Goal: Task Accomplishment & Management: Manage account settings

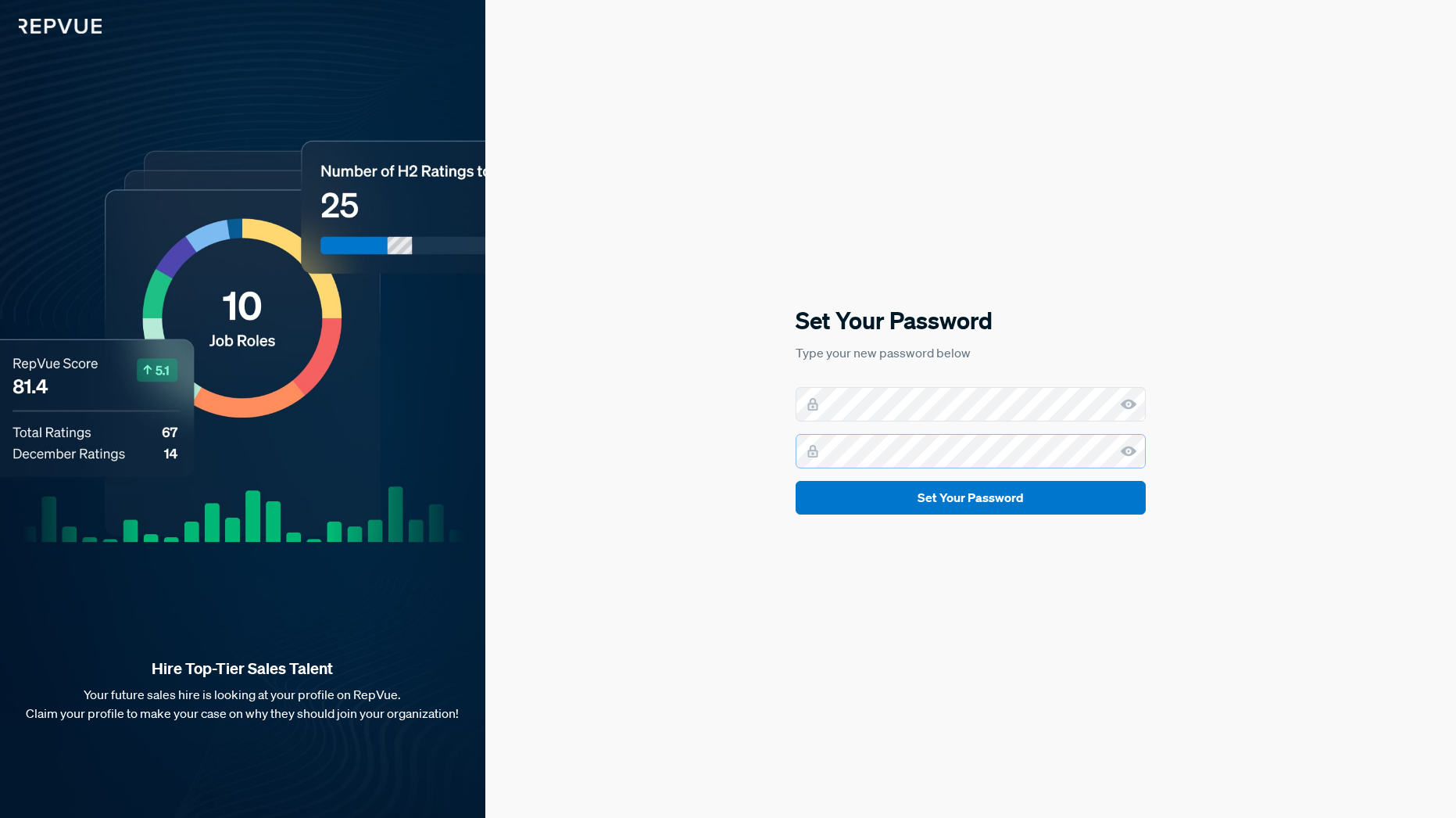
click at [795, 480] on button "Set Your Password" at bounding box center [970, 497] width 351 height 34
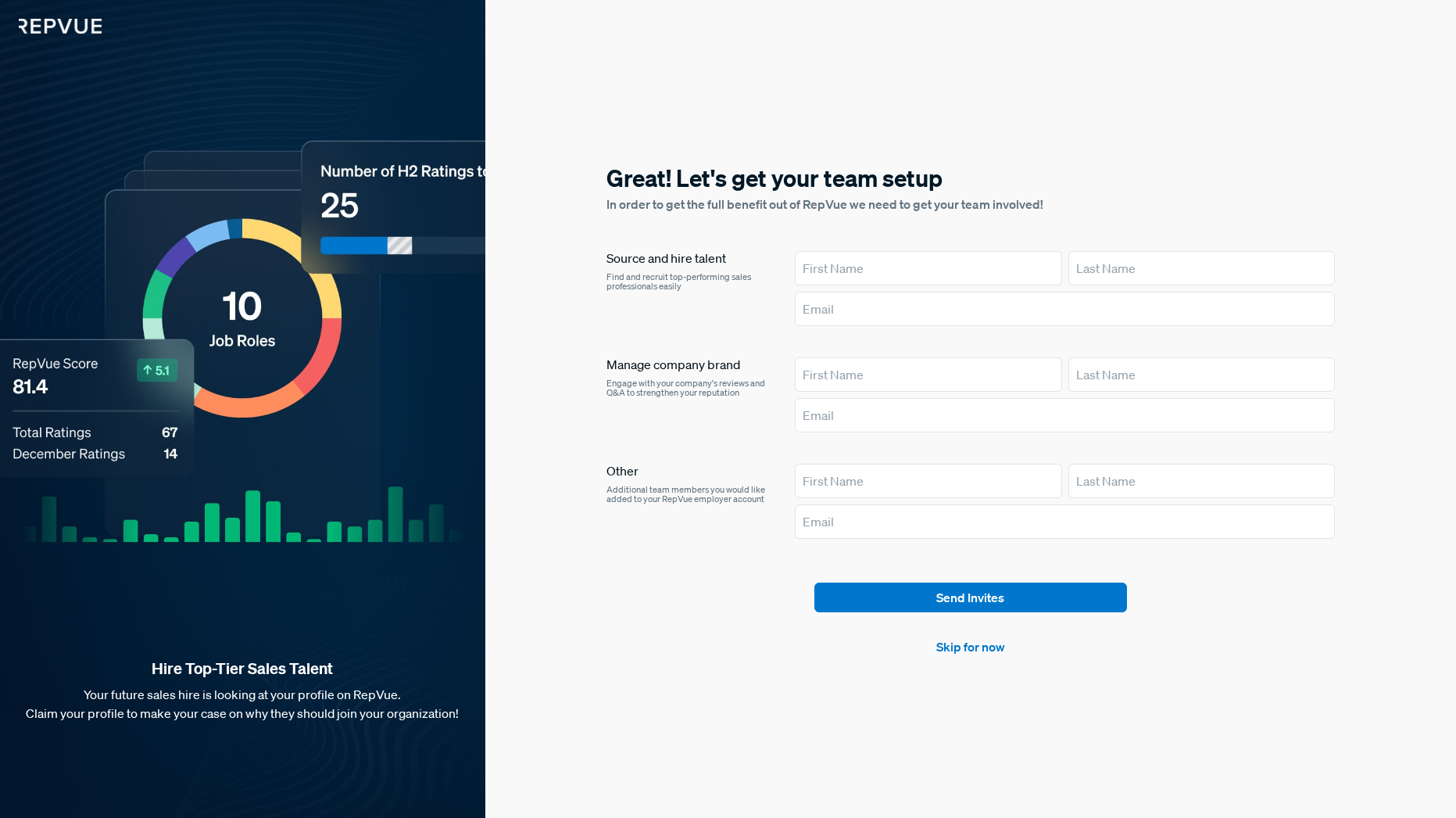
click at [721, 627] on article "Send Invites Skip for now" at bounding box center [970, 619] width 728 height 73
click at [979, 650] on link "Skip for now" at bounding box center [970, 647] width 69 height 19
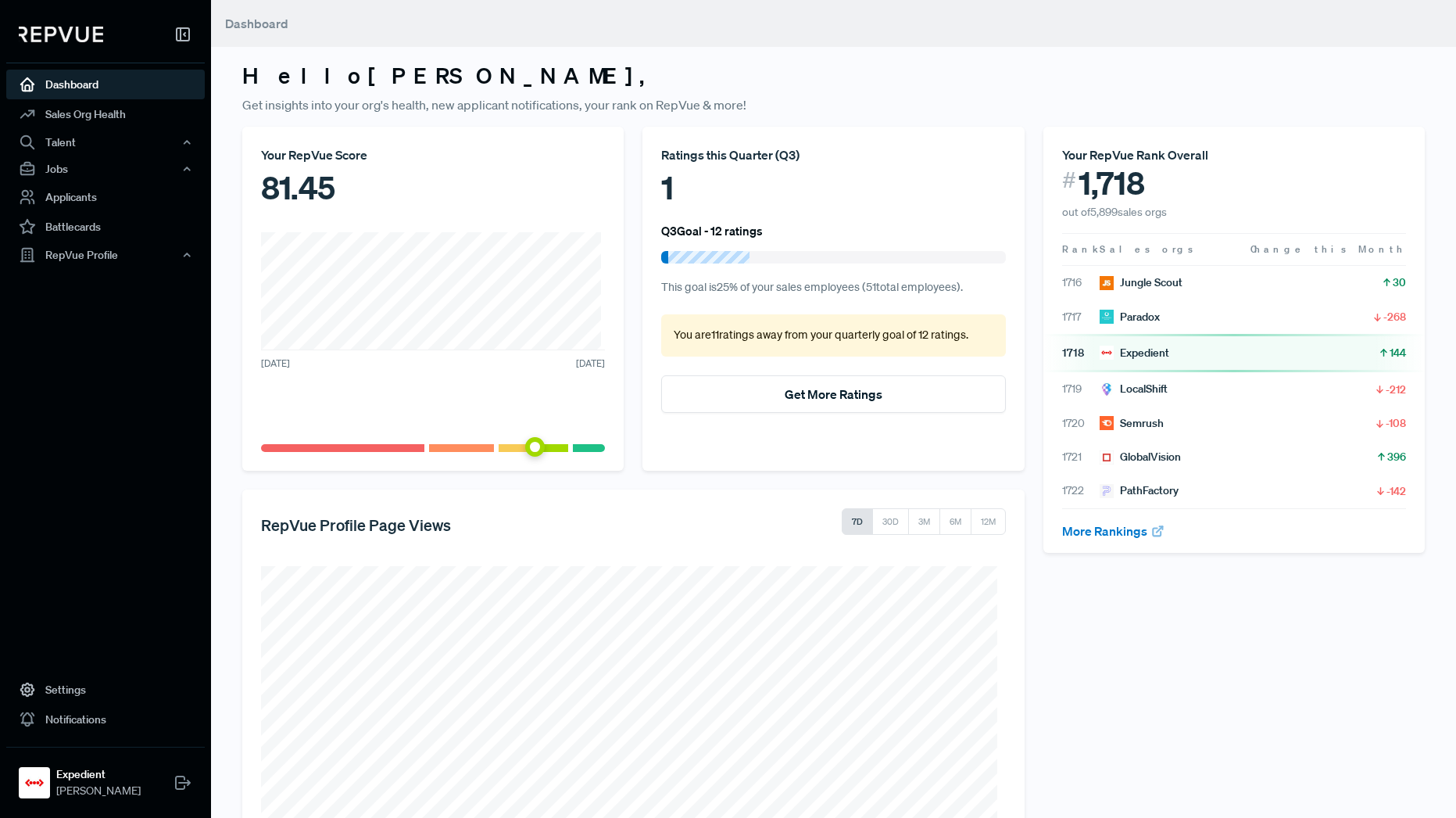
click at [85, 77] on link "Dashboard" at bounding box center [105, 85] width 198 height 30
click at [81, 149] on div "Talent" at bounding box center [105, 142] width 198 height 26
click at [137, 220] on link "Talent Competitors" at bounding box center [126, 228] width 198 height 39
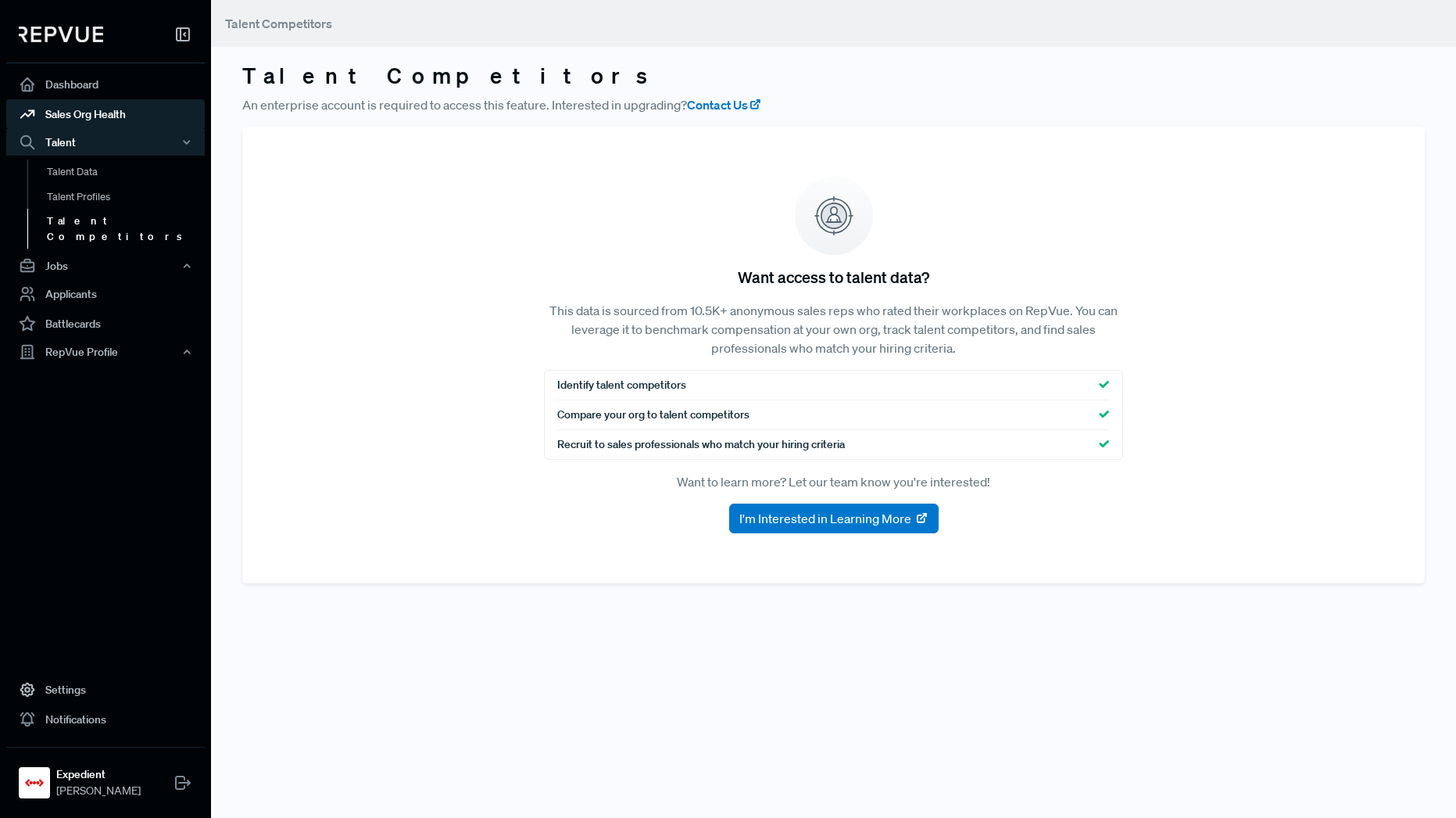
click at [74, 117] on link "Sales Org Health" at bounding box center [105, 115] width 198 height 30
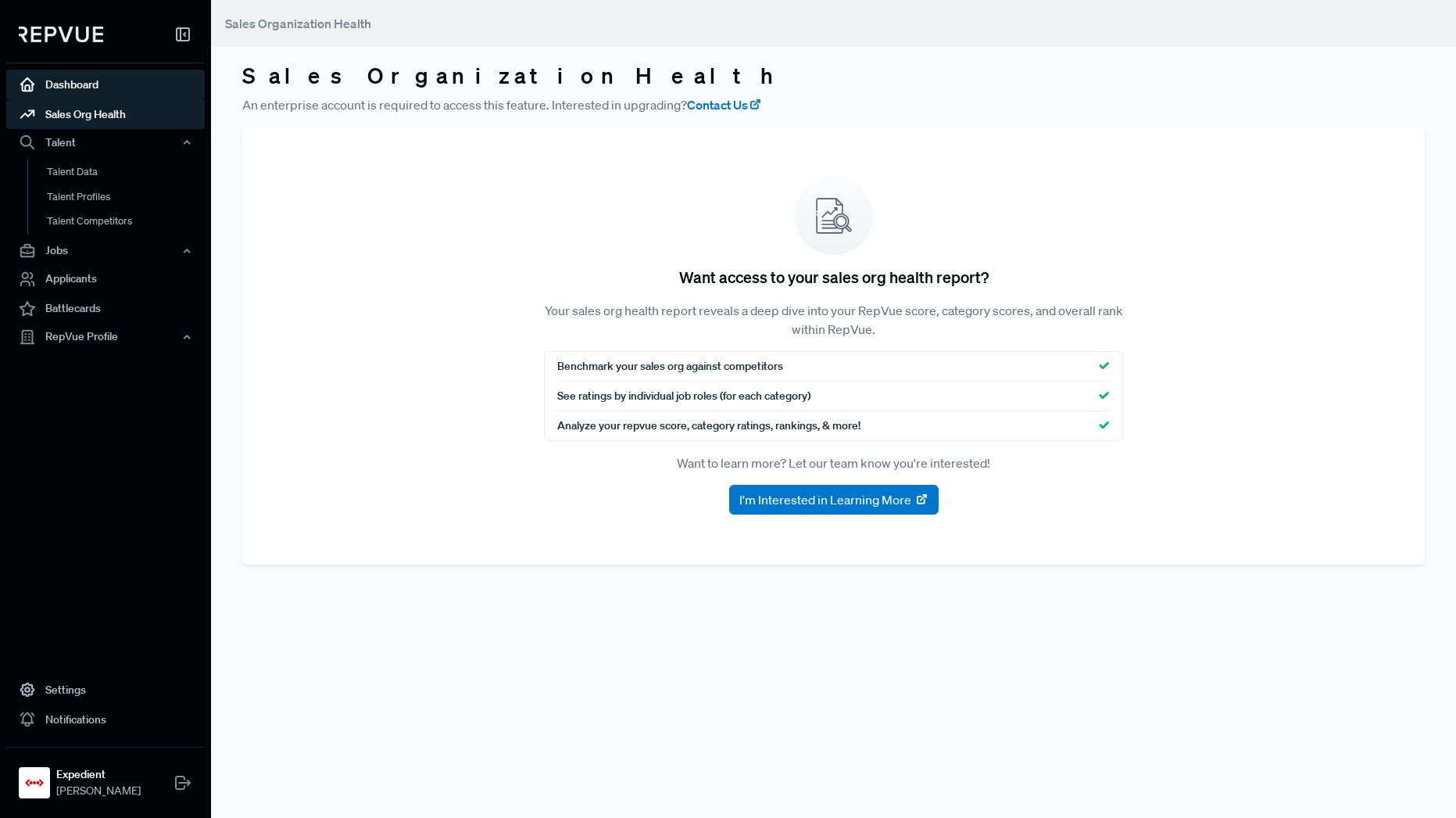
click at [74, 88] on link "Dashboard" at bounding box center [105, 85] width 198 height 30
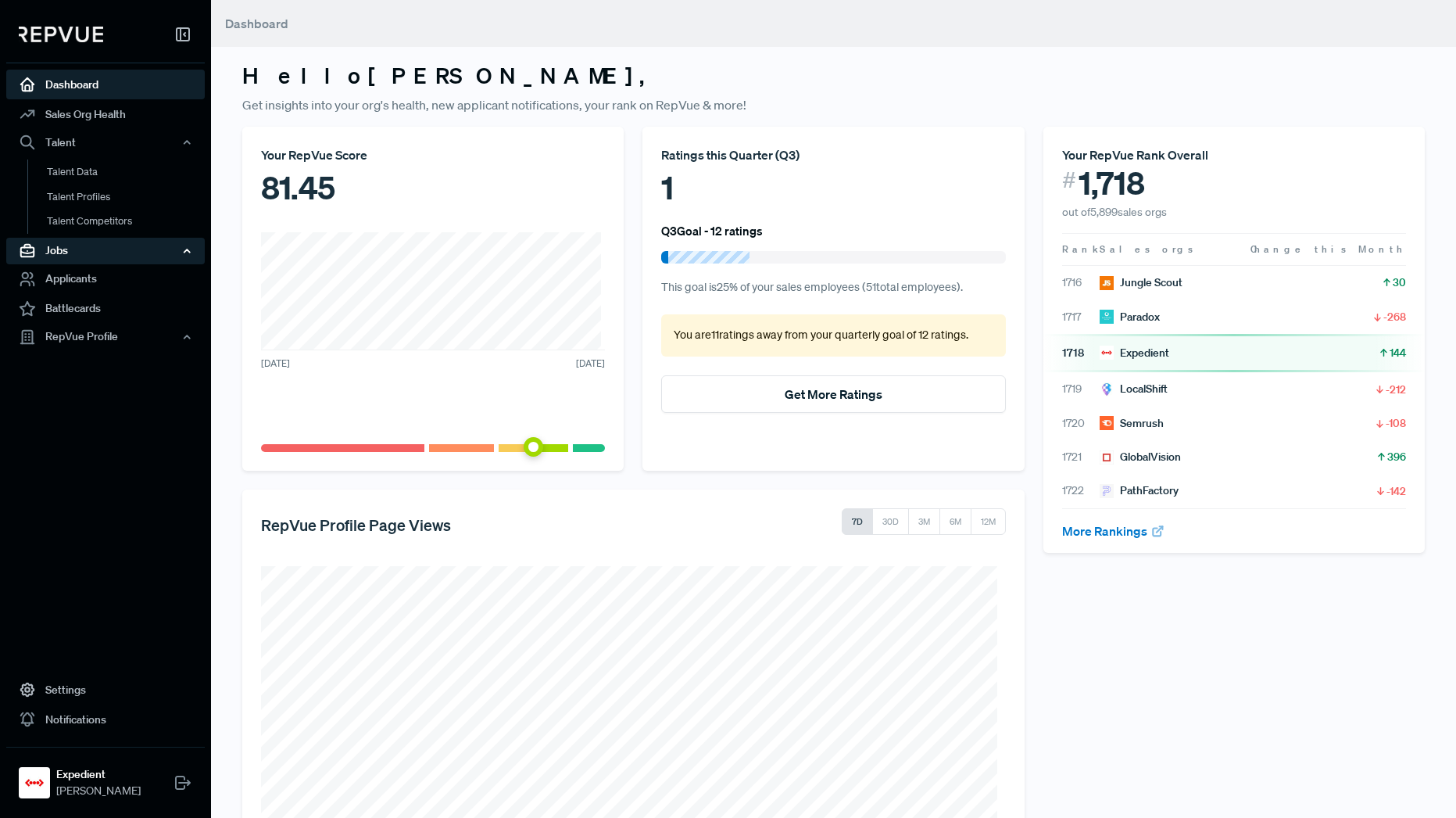
click at [86, 260] on div "Jobs" at bounding box center [105, 251] width 198 height 26
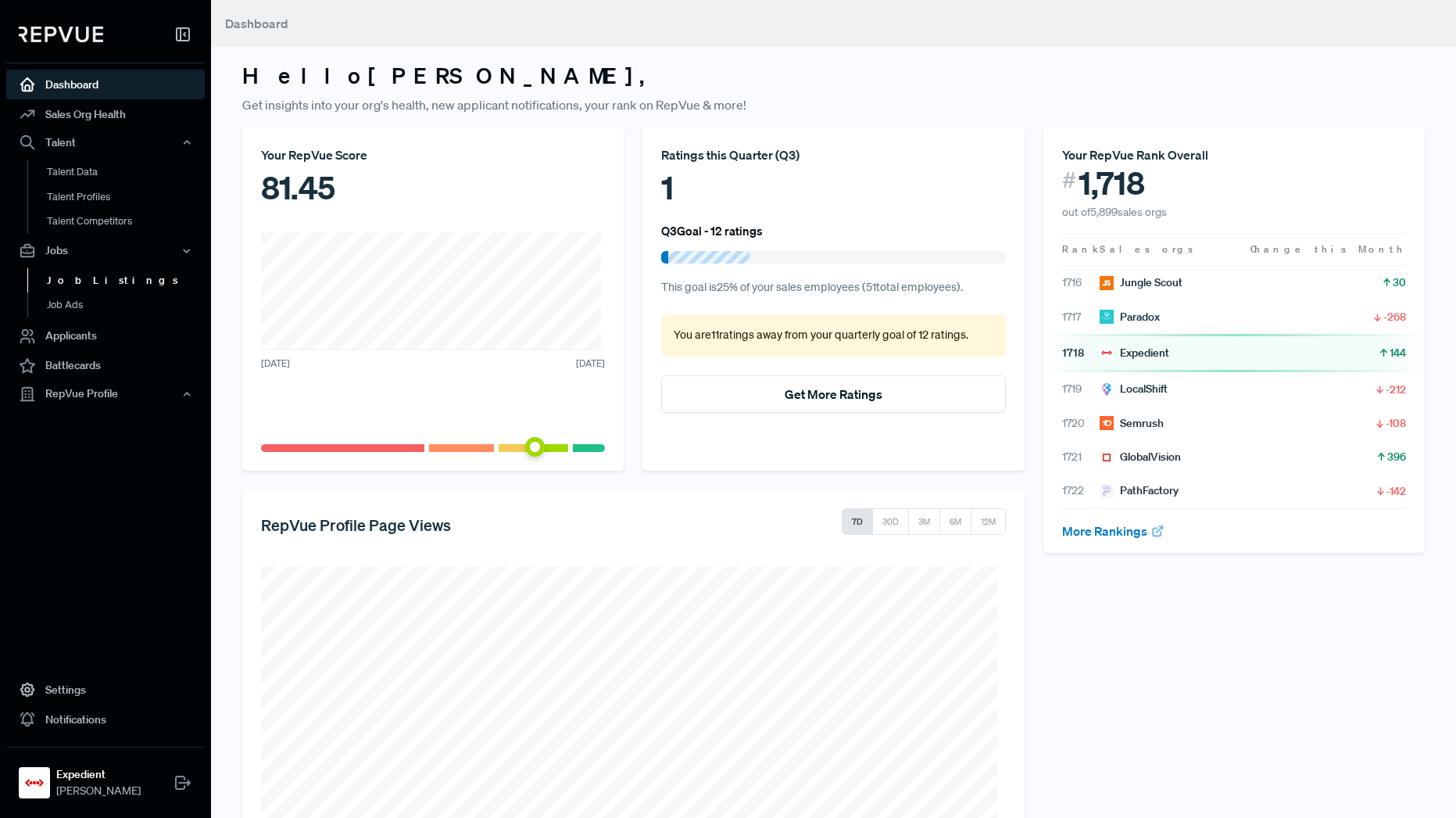
click at [86, 281] on link "Job Listings" at bounding box center [126, 280] width 198 height 25
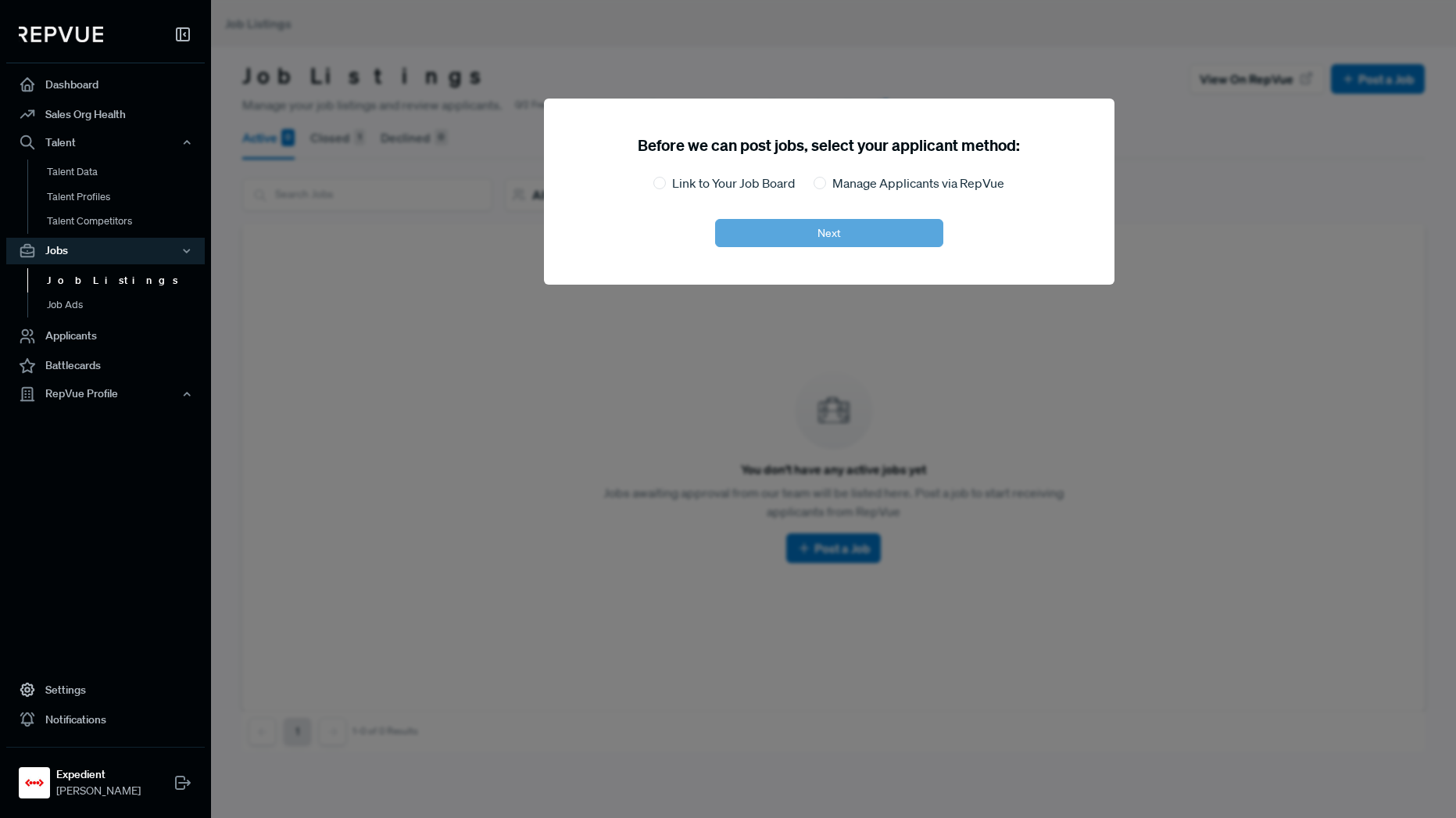
click at [848, 183] on label "Manage Applicants via RepVue" at bounding box center [918, 183] width 172 height 19
click at [826, 183] on input "Manage Applicants via RepVue" at bounding box center [820, 182] width 12 height 12
radio input "true"
click at [851, 228] on button "Next" at bounding box center [829, 233] width 228 height 28
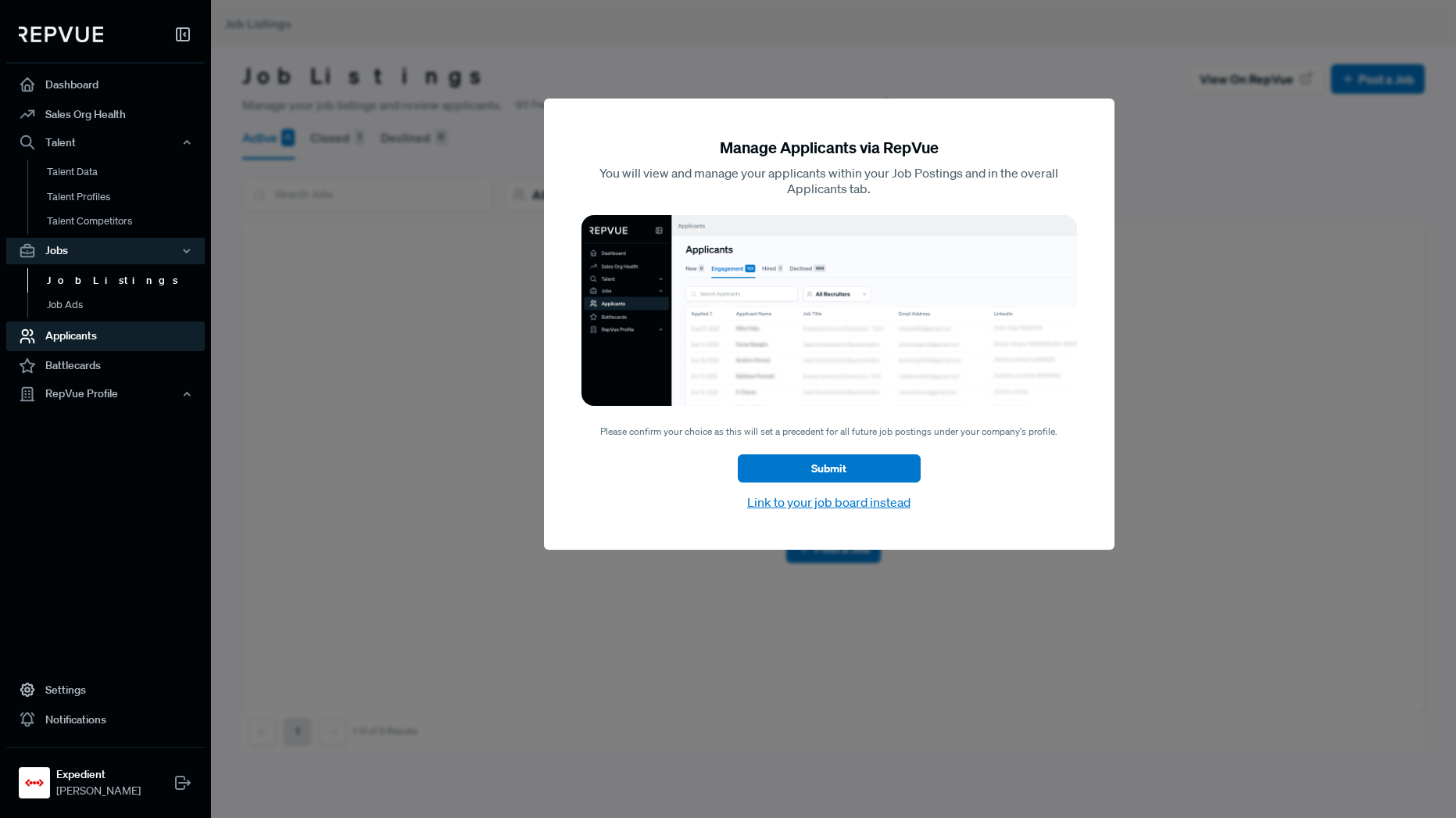
click at [69, 338] on link "Applicants" at bounding box center [105, 337] width 198 height 30
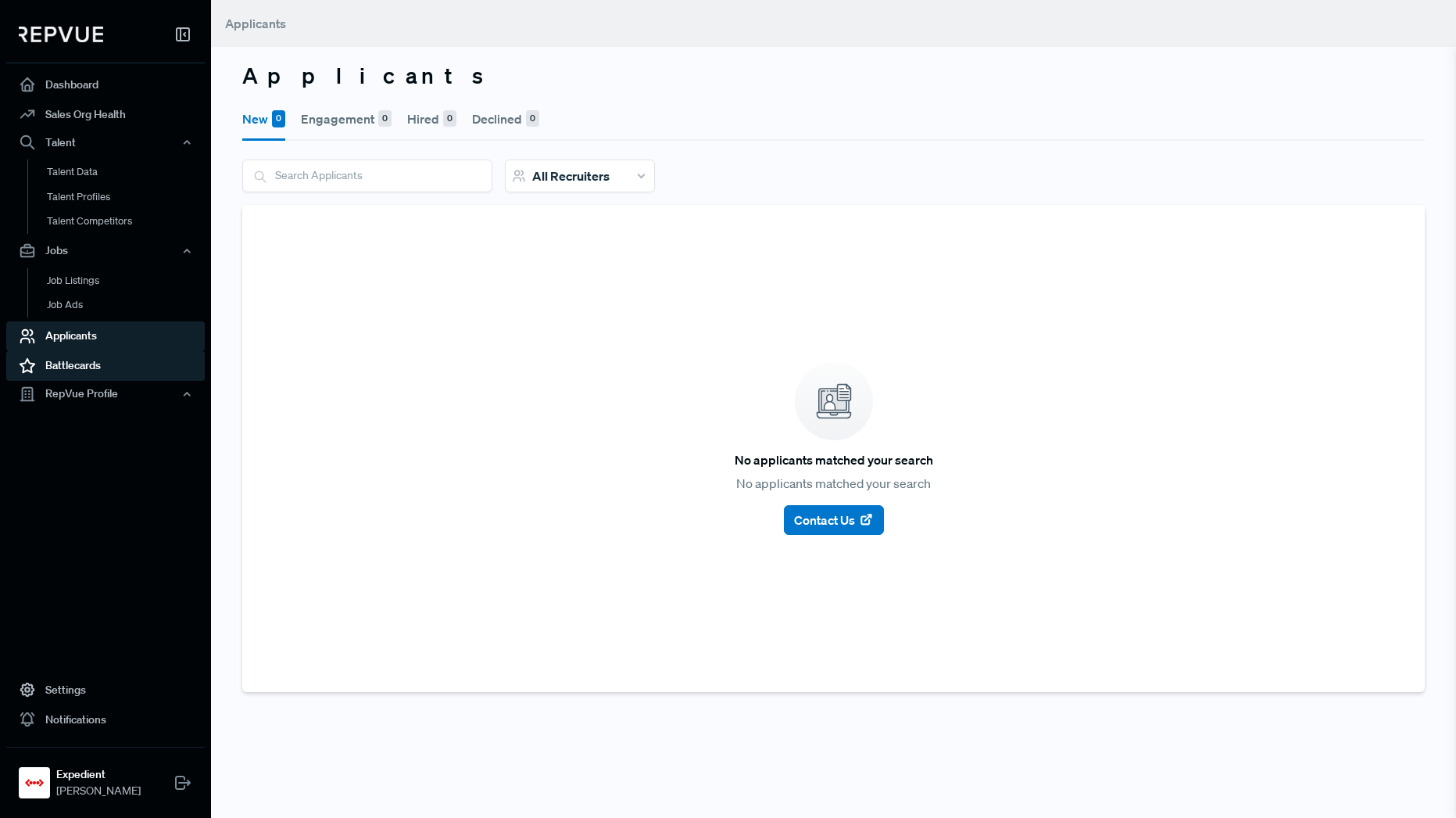
click at [66, 363] on link "Battlecards" at bounding box center [105, 366] width 198 height 30
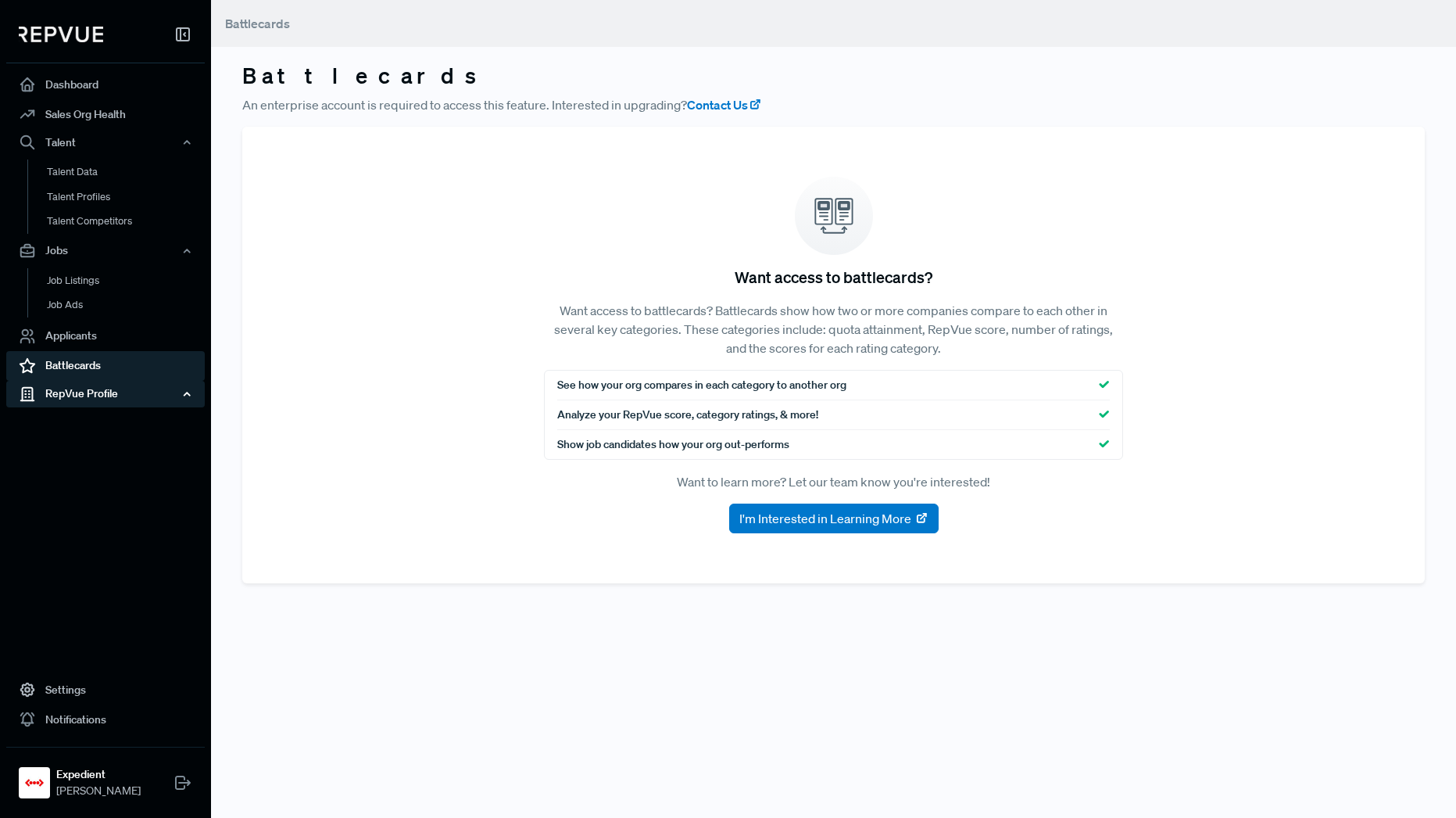
click at [77, 387] on div "RepVue Profile" at bounding box center [105, 394] width 198 height 26
click at [119, 425] on link "Profile Overview" at bounding box center [126, 431] width 198 height 39
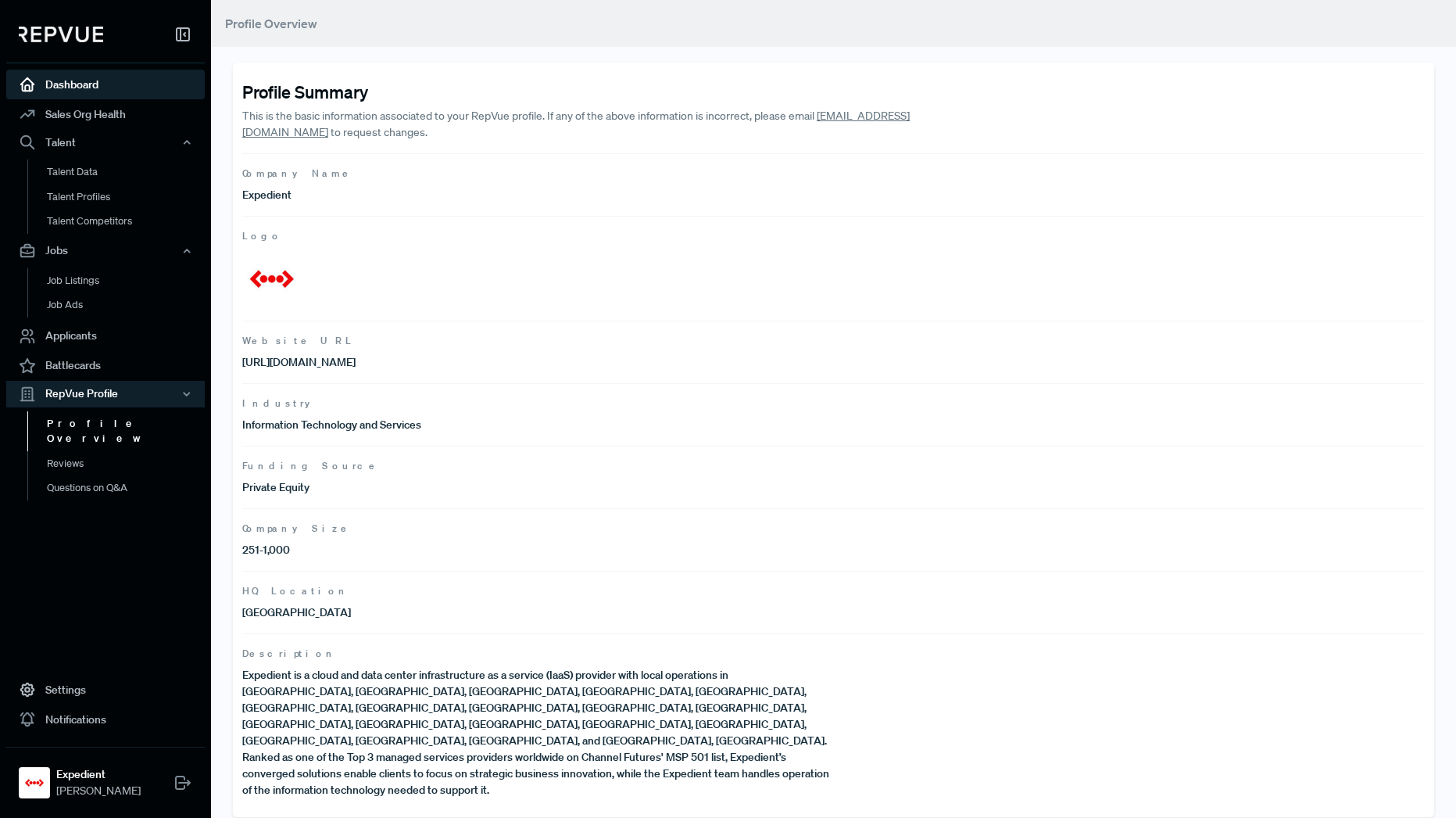
click at [57, 90] on link "Dashboard" at bounding box center [105, 85] width 198 height 30
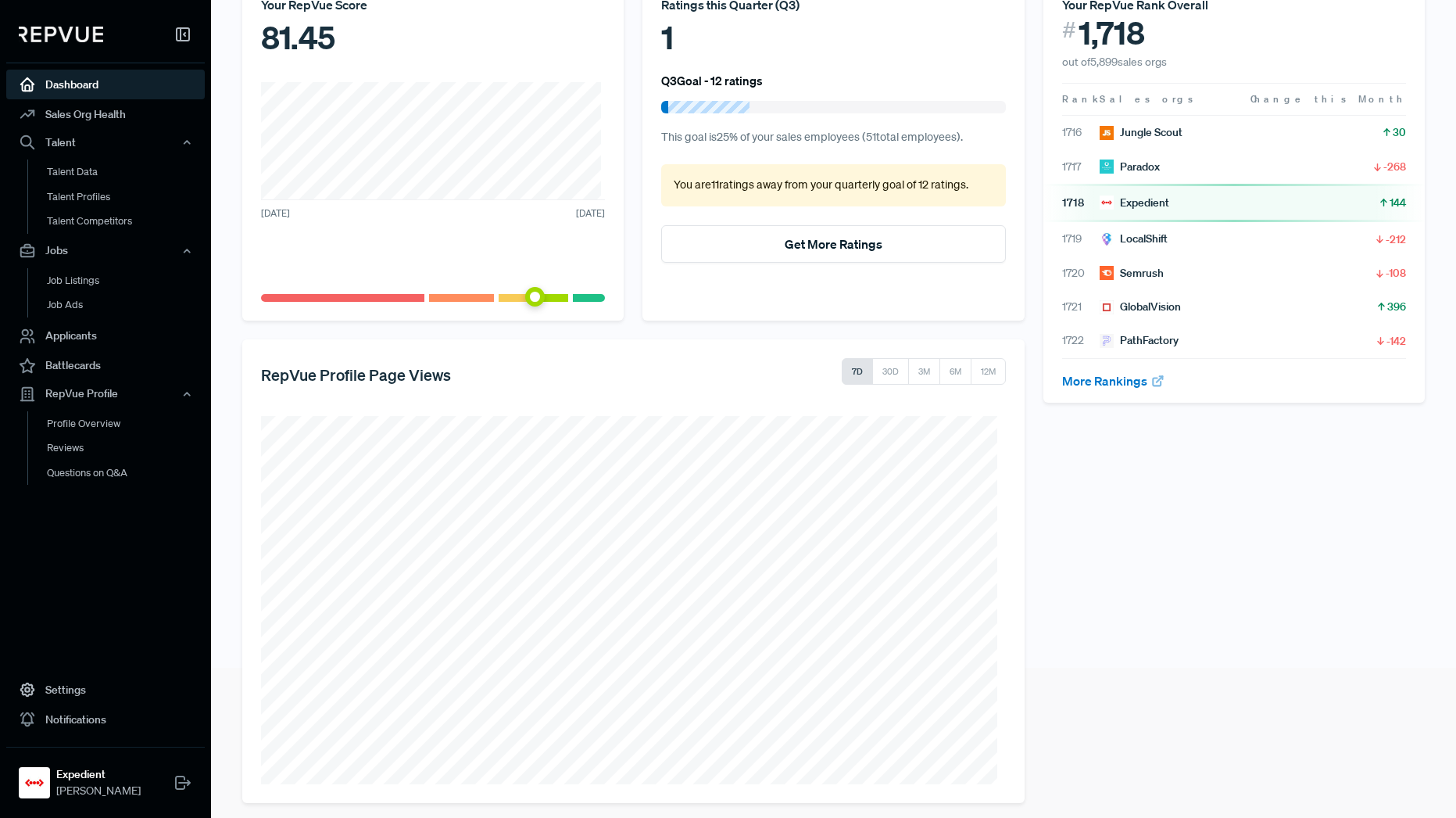
scroll to position [160, 0]
